Goal: Communication & Community: Answer question/provide support

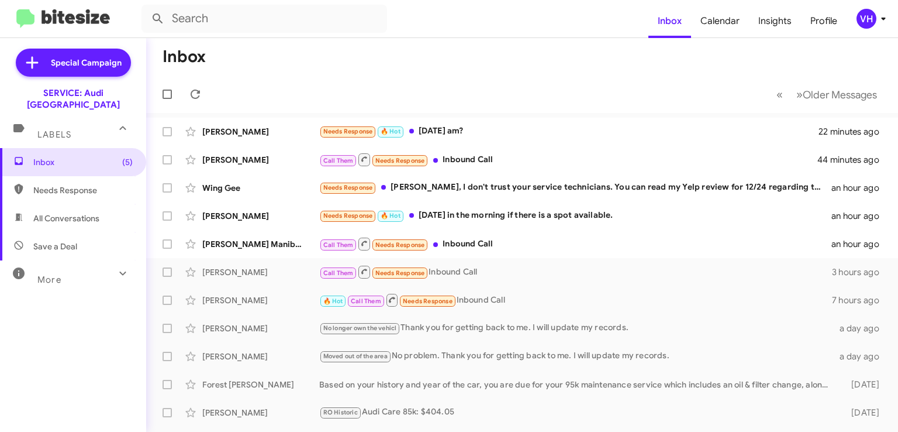
click at [518, 246] on div "Call Them Needs Response Inbound Call" at bounding box center [575, 243] width 512 height 15
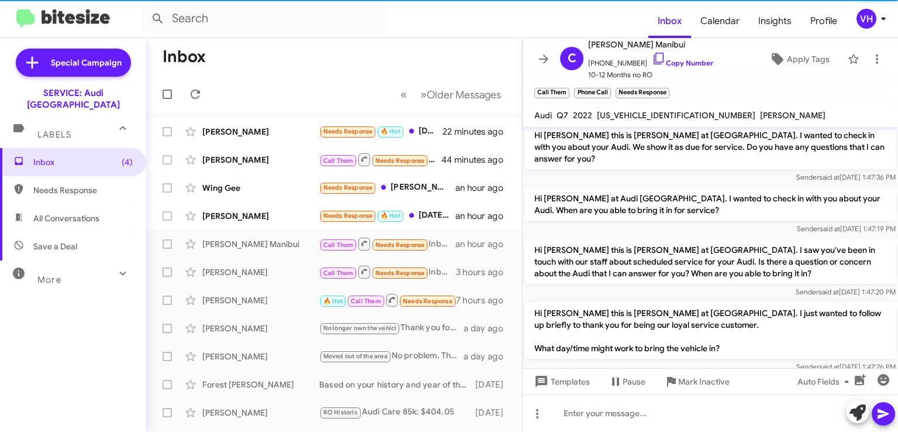
scroll to position [173, 0]
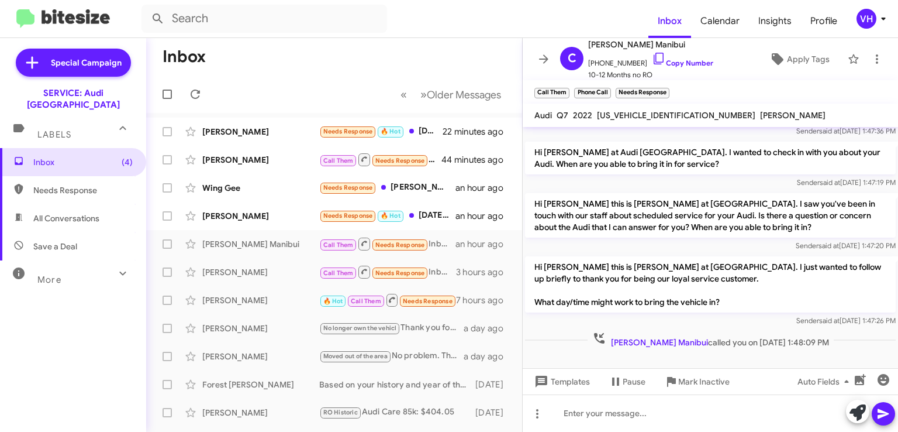
click at [624, 115] on span "WA1LXBF73ND016986" at bounding box center [676, 115] width 159 height 11
copy span "WA1LXBF73ND016986"
click at [273, 223] on div "Erik Macgregor Needs Response 🔥 Hot October 17th in the morning if there is a s…" at bounding box center [334, 215] width 357 height 23
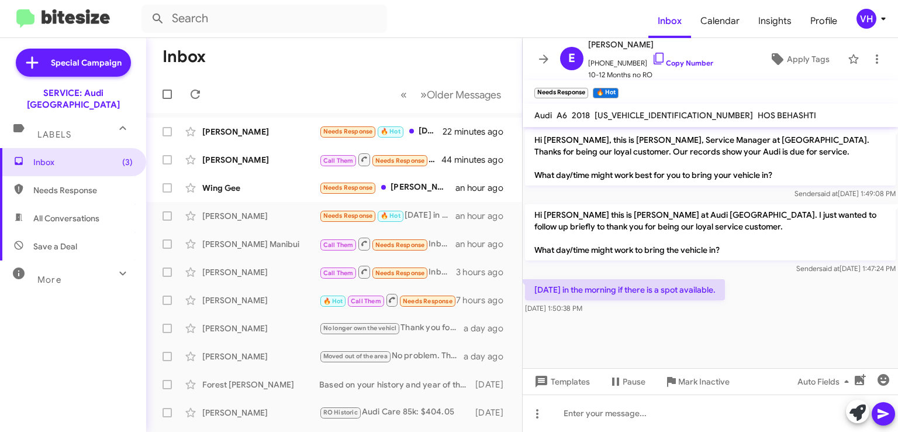
click at [631, 116] on span "WAUG8AFC3JN022087" at bounding box center [674, 115] width 159 height 11
copy span "WAUG8AFC3JN022087"
click at [670, 248] on p "Hi Erik this is Steven Bainbridge at Audi Oakland. I just wanted to follow up b…" at bounding box center [710, 232] width 371 height 56
click at [650, 113] on span "WAUG8AFC3JN022087" at bounding box center [674, 115] width 159 height 11
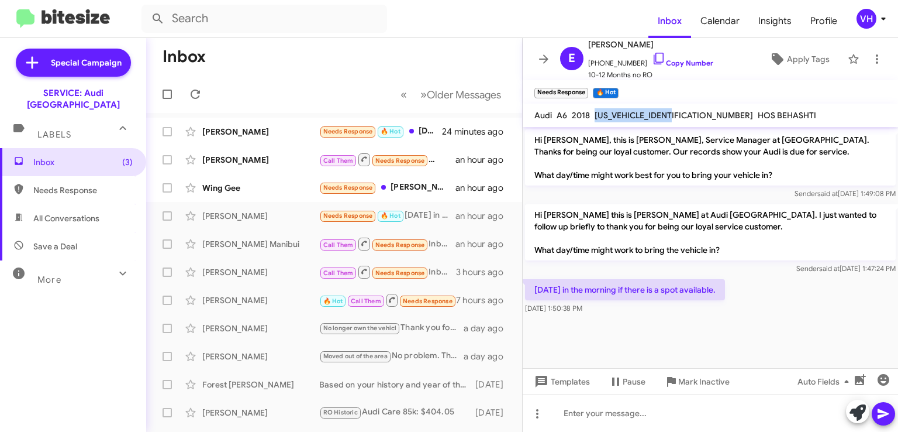
click at [650, 113] on span "WAUG8AFC3JN022087" at bounding box center [674, 115] width 159 height 11
copy span "WAUG8AFC3JN022087"
click at [624, 249] on p "Hi Erik this is Steven Bainbridge at Audi Oakland. I just wanted to follow up b…" at bounding box center [710, 232] width 371 height 56
click at [643, 114] on span "WAUG8AFC3JN022087" at bounding box center [674, 115] width 159 height 11
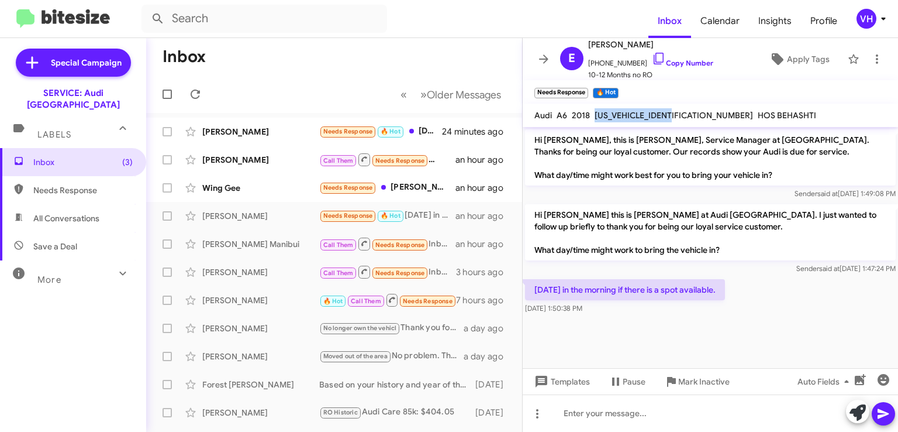
copy span "WAUG8AFC3JN022087"
click at [593, 215] on p "Hi Erik this is Steven Bainbridge at Audi Oakland. I just wanted to follow up b…" at bounding box center [710, 232] width 371 height 56
click at [643, 113] on span "WAUG8AFC3JN022087" at bounding box center [674, 115] width 159 height 11
copy span "WAUG8AFC3JN022087"
